Goal: Transaction & Acquisition: Purchase product/service

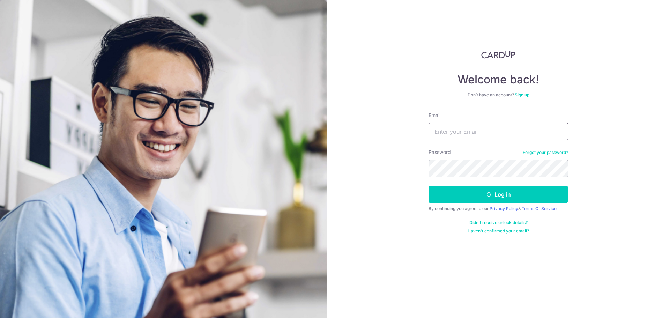
click at [472, 129] on input "Email" at bounding box center [498, 131] width 140 height 17
paste input "Louis.lin@goldhog.com.sg"
type input "Louis.lin@goldhog.com.sg"
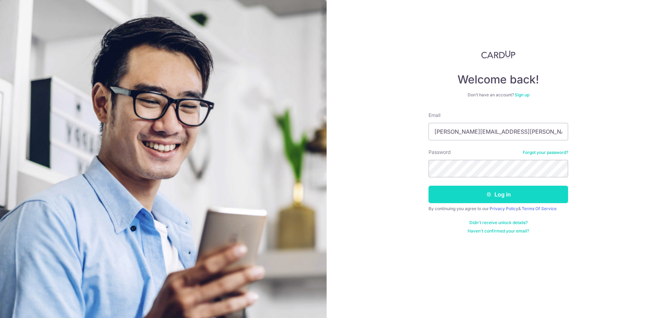
click at [478, 200] on button "Log in" at bounding box center [498, 194] width 140 height 17
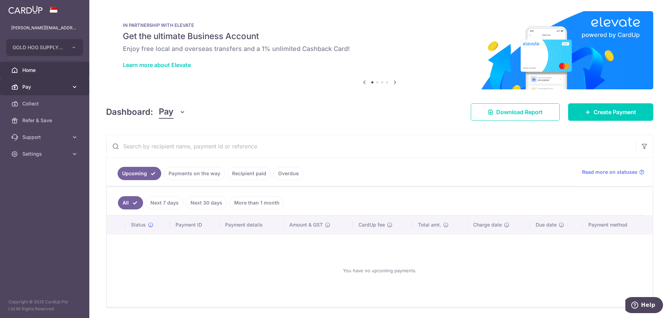
click at [40, 83] on link "Pay" at bounding box center [44, 87] width 89 height 17
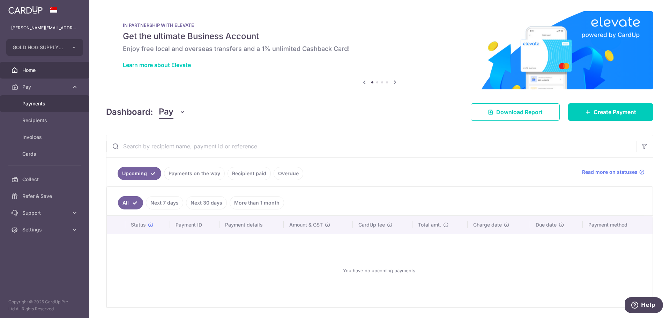
click at [39, 101] on span "Payments" at bounding box center [45, 103] width 46 height 7
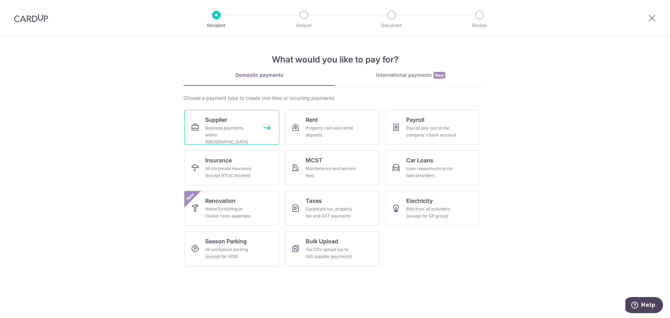
click at [227, 131] on div "Business payments within Singapore" at bounding box center [230, 135] width 50 height 21
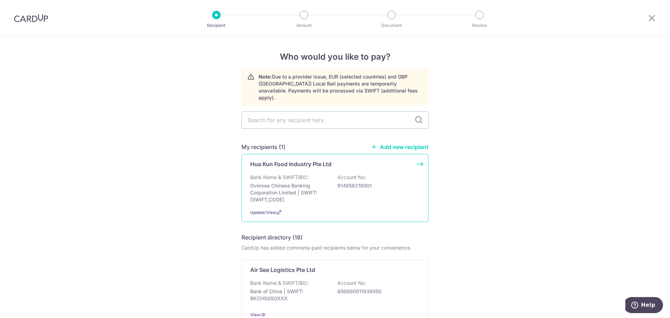
click at [276, 182] on p "Oversea Chinese Banking Corporation Limited | SWIFT: OCBCSGSGXXX" at bounding box center [289, 192] width 78 height 21
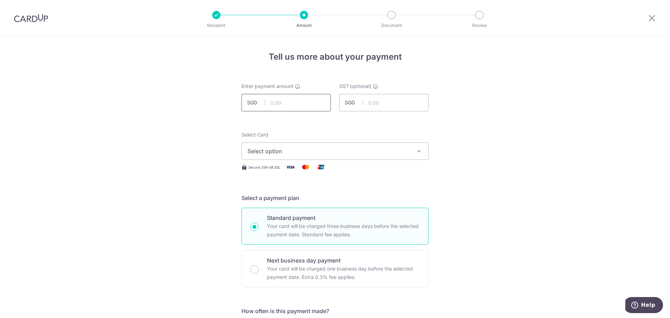
click at [298, 99] on input "text" at bounding box center [285, 102] width 89 height 17
type input "85,020.00"
click at [307, 154] on span "Select option" at bounding box center [328, 151] width 163 height 8
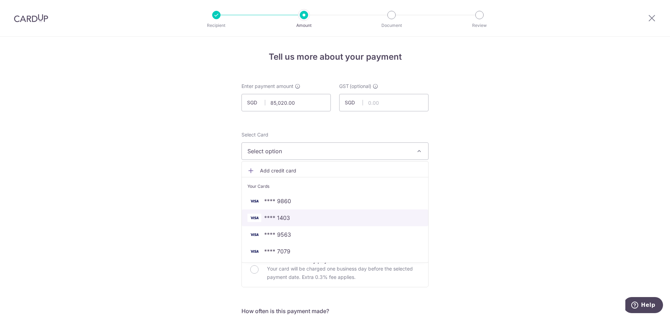
click at [290, 218] on span "**** 1403" at bounding box center [334, 218] width 175 height 8
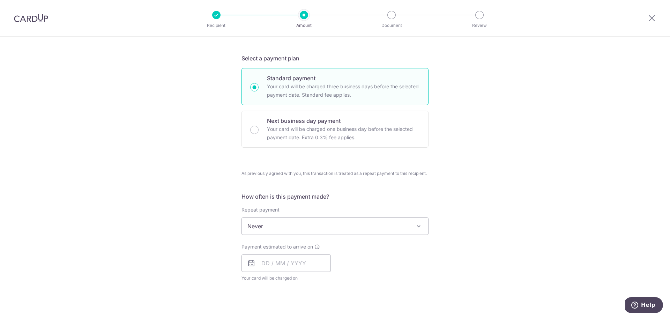
scroll to position [279, 0]
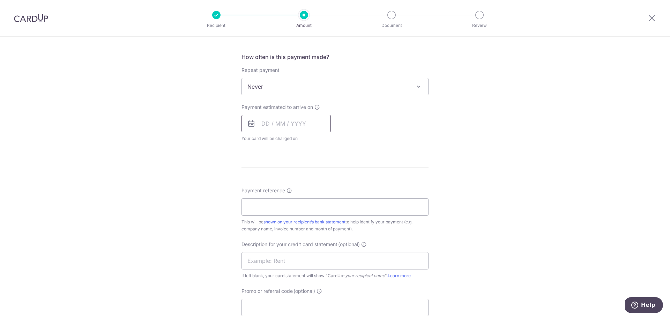
click at [288, 125] on input "text" at bounding box center [285, 123] width 89 height 17
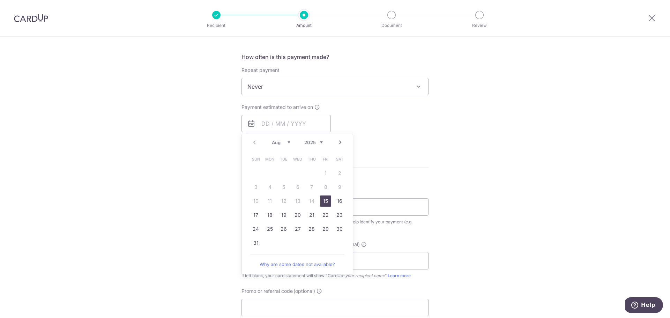
click at [324, 199] on link "15" at bounding box center [325, 200] width 11 height 11
type input "[DATE]"
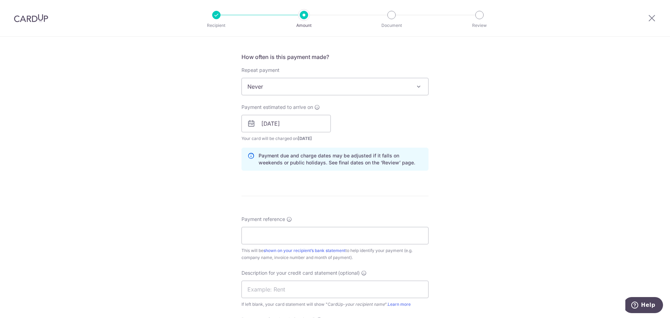
scroll to position [450, 0]
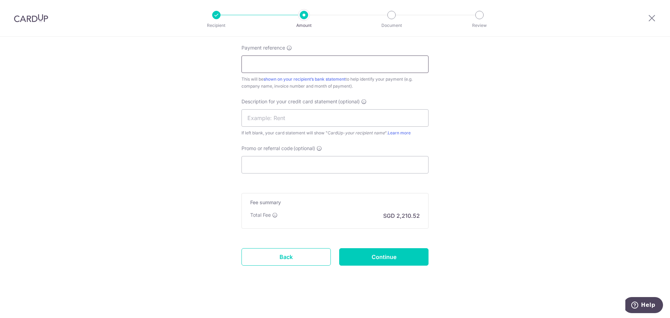
click at [276, 62] on input "Payment reference" at bounding box center [334, 63] width 187 height 17
type input "1381980"
